Goal: Transaction & Acquisition: Purchase product/service

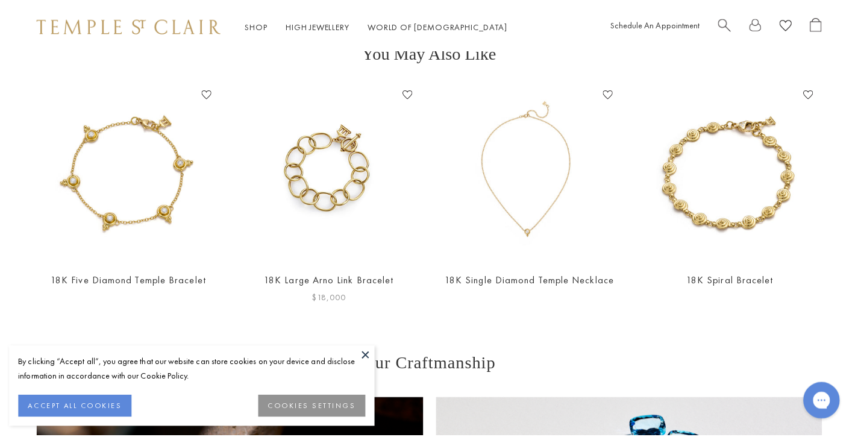
scroll to position [480, 0]
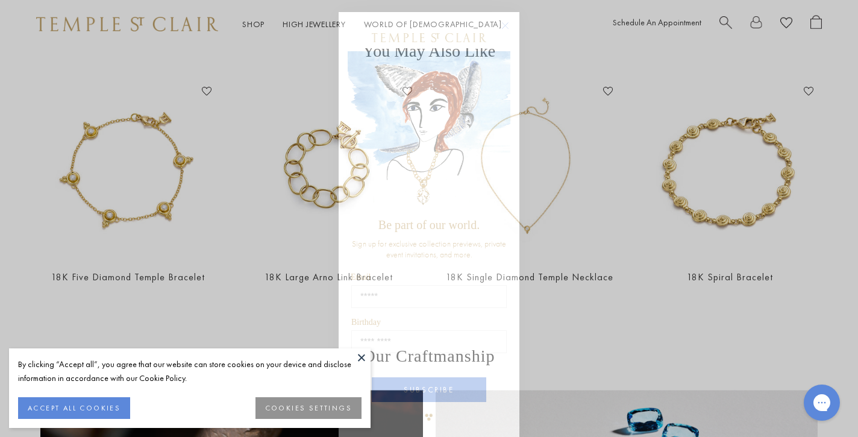
click at [500, 28] on circle "Close dialog" at bounding box center [505, 26] width 14 height 14
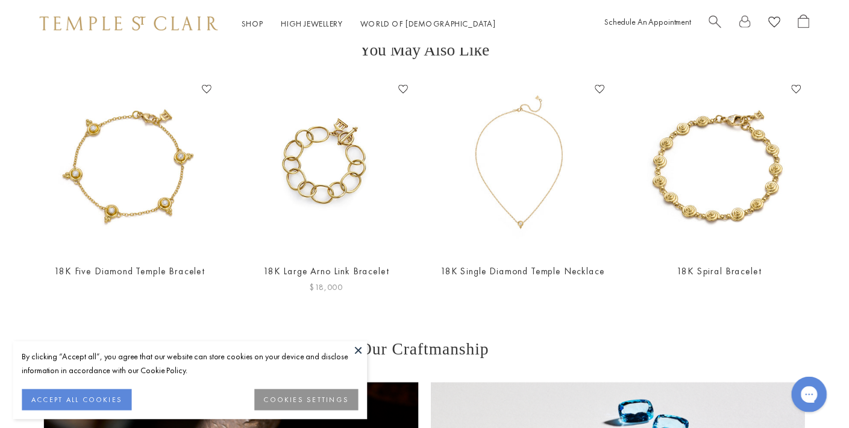
scroll to position [471, 0]
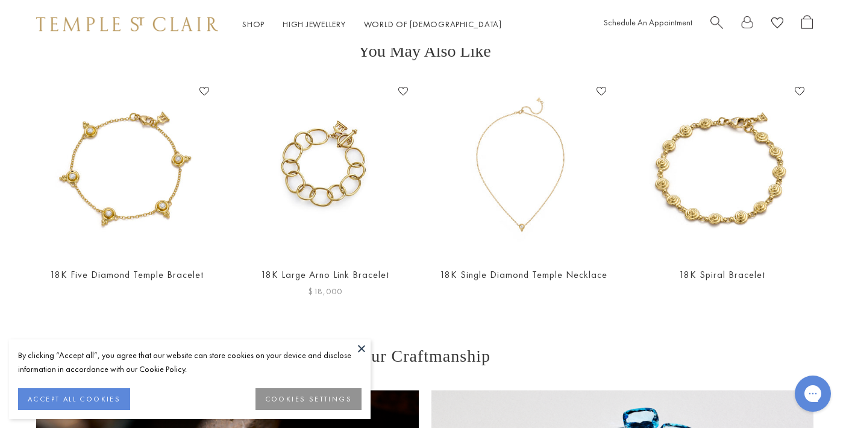
click at [323, 204] on img at bounding box center [325, 169] width 174 height 174
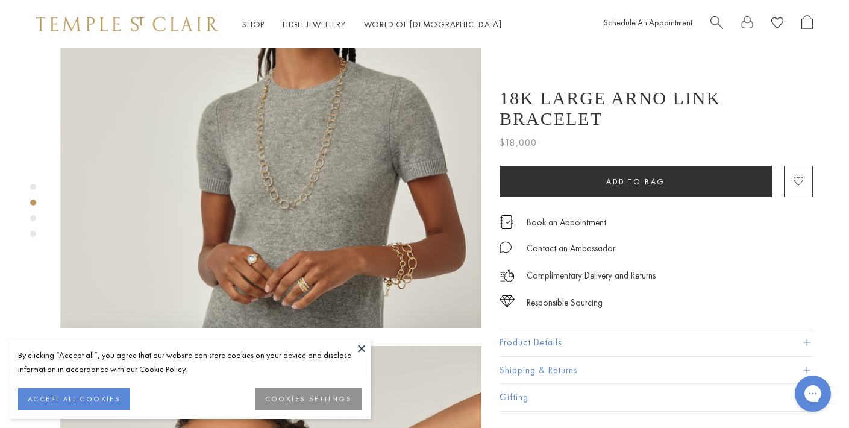
scroll to position [580, 0]
click at [412, 216] on img at bounding box center [270, 117] width 421 height 420
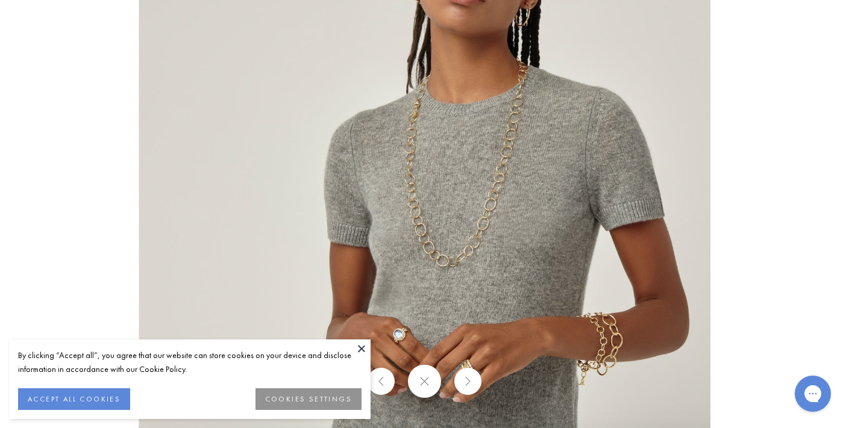
click at [527, 250] on img at bounding box center [425, 143] width 572 height 570
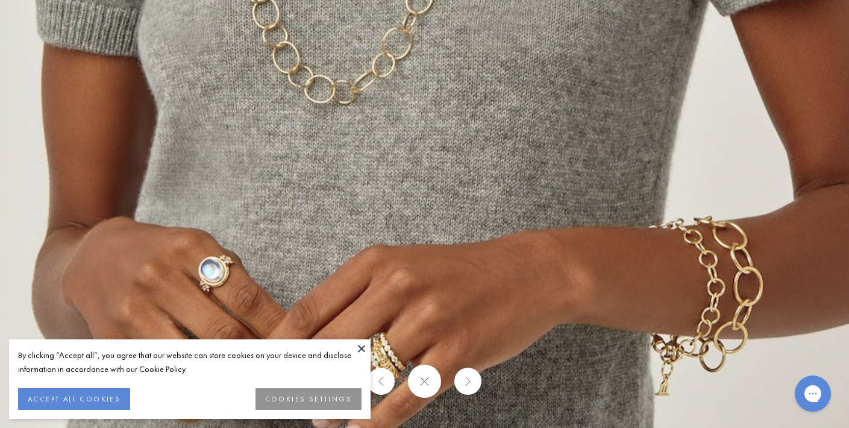
click at [361, 351] on button at bounding box center [362, 348] width 18 height 18
